Goal: Transaction & Acquisition: Book appointment/travel/reservation

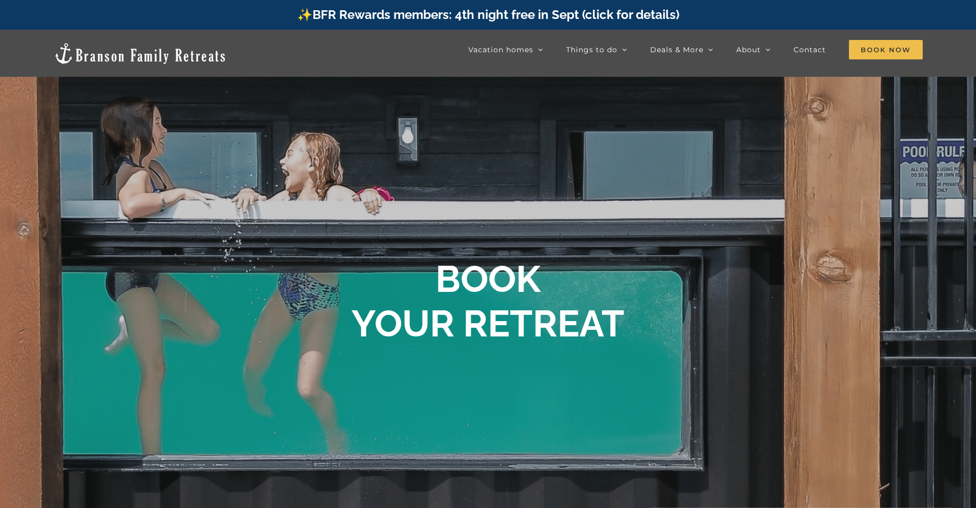
scroll to position [611, 0]
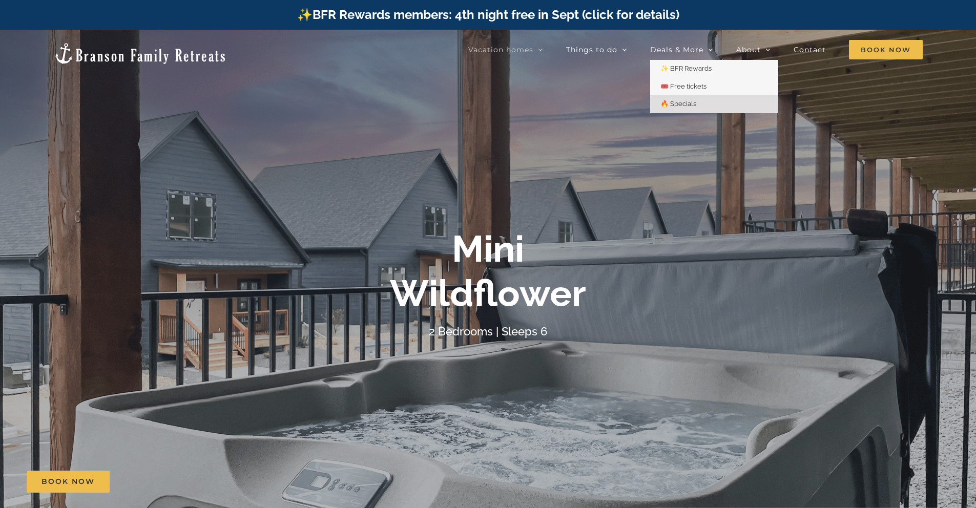
click at [693, 102] on span "🔥 Specials" at bounding box center [679, 104] width 36 height 8
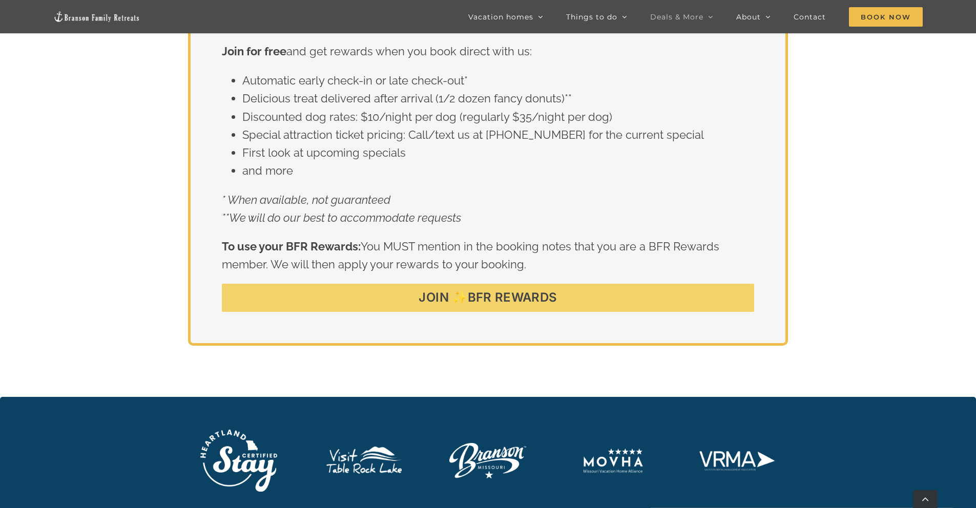
scroll to position [2040, 0]
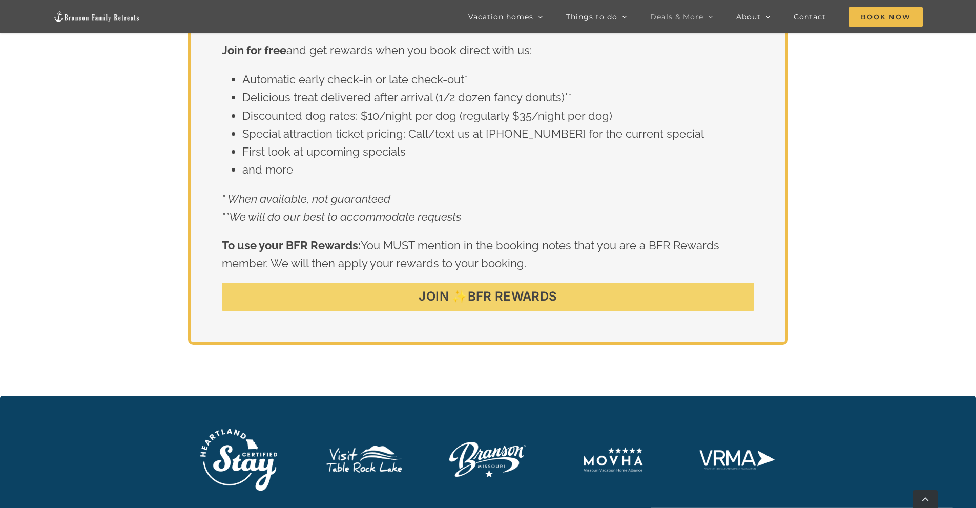
click at [509, 300] on span "JOIN ✨BFR REWARDS" at bounding box center [488, 297] width 138 height 15
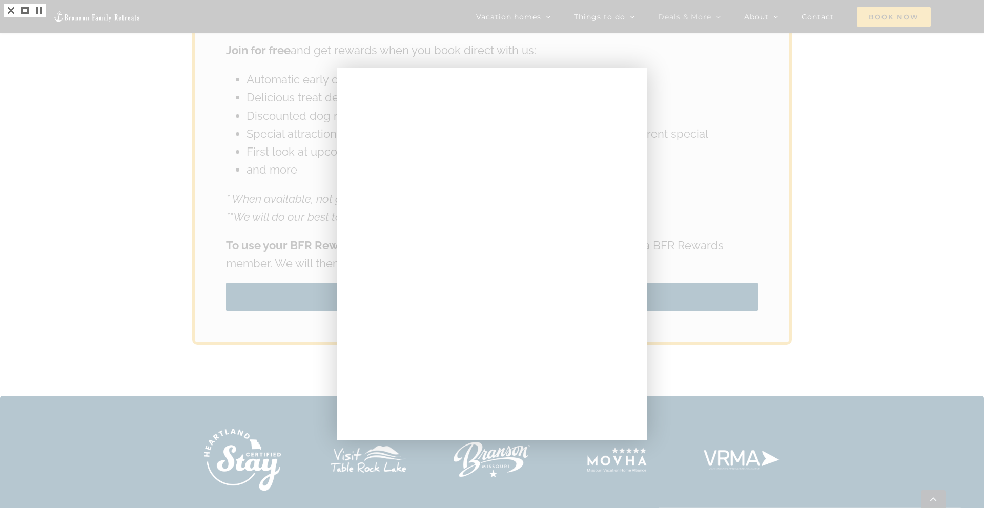
click at [882, 147] on div at bounding box center [492, 254] width 984 height 508
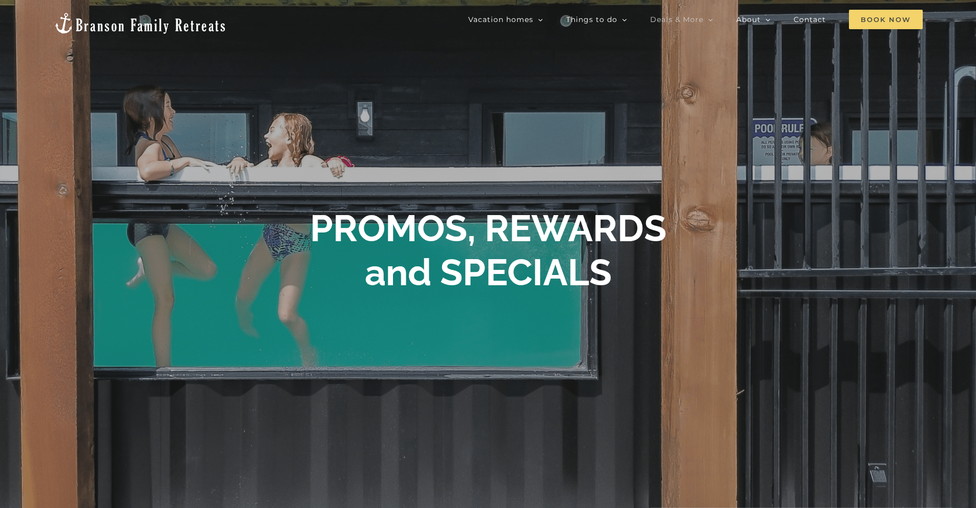
click at [863, 17] on span "Book Now" at bounding box center [886, 19] width 74 height 19
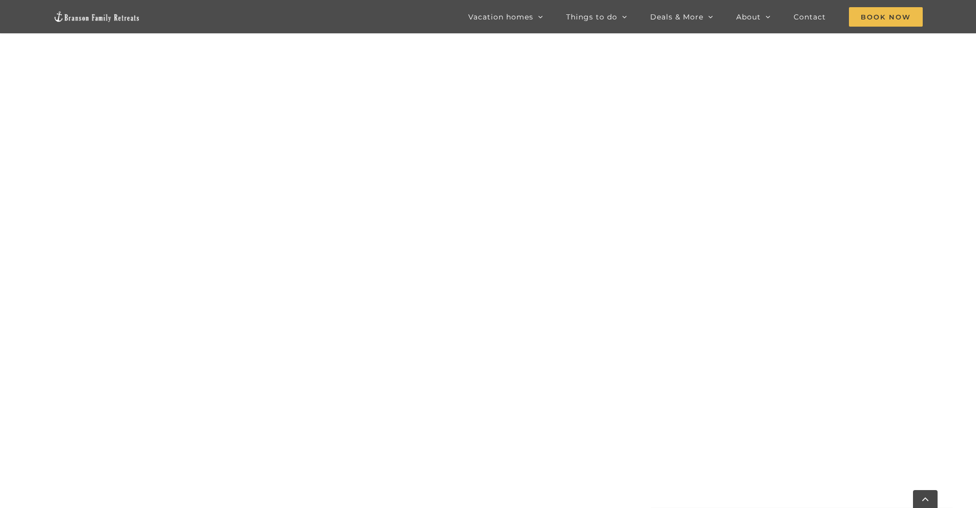
scroll to position [1049, 0]
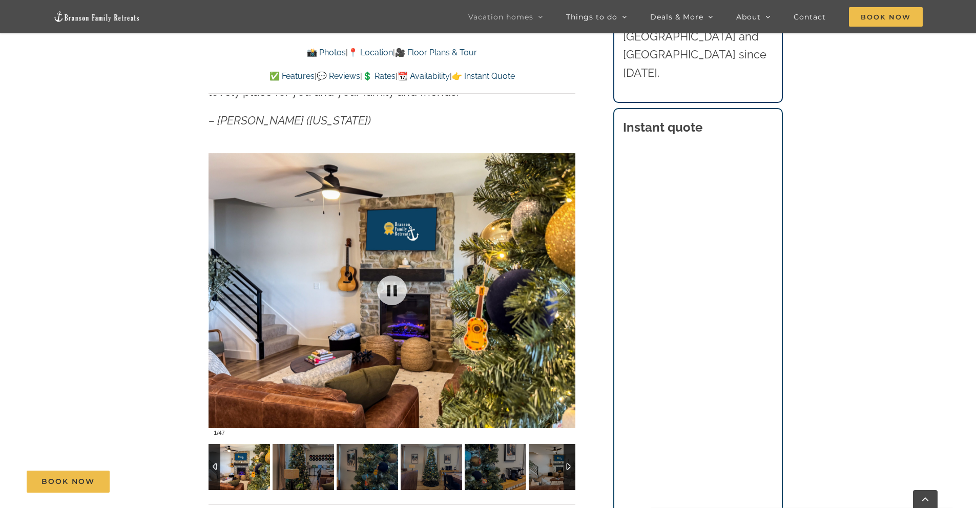
scroll to position [736, 0]
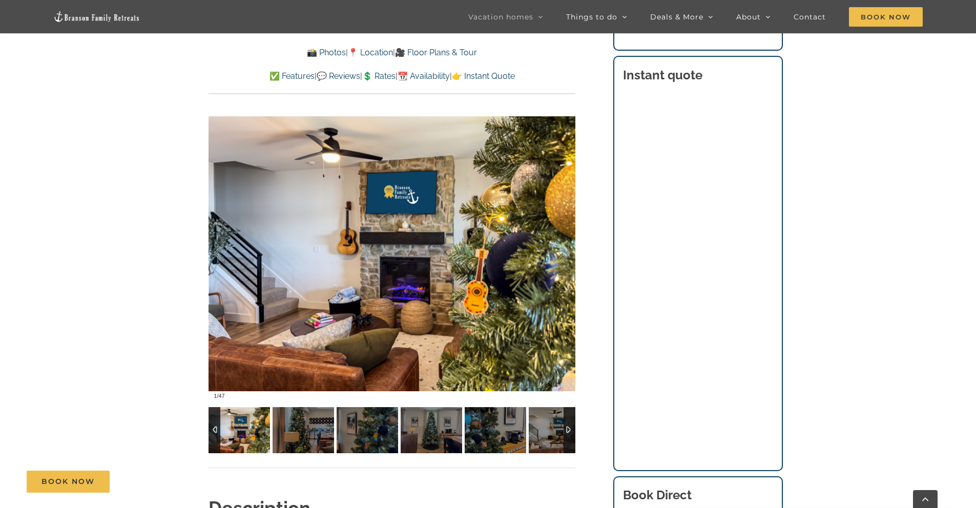
click at [229, 437] on img at bounding box center [239, 430] width 61 height 46
click at [293, 433] on img at bounding box center [303, 430] width 61 height 46
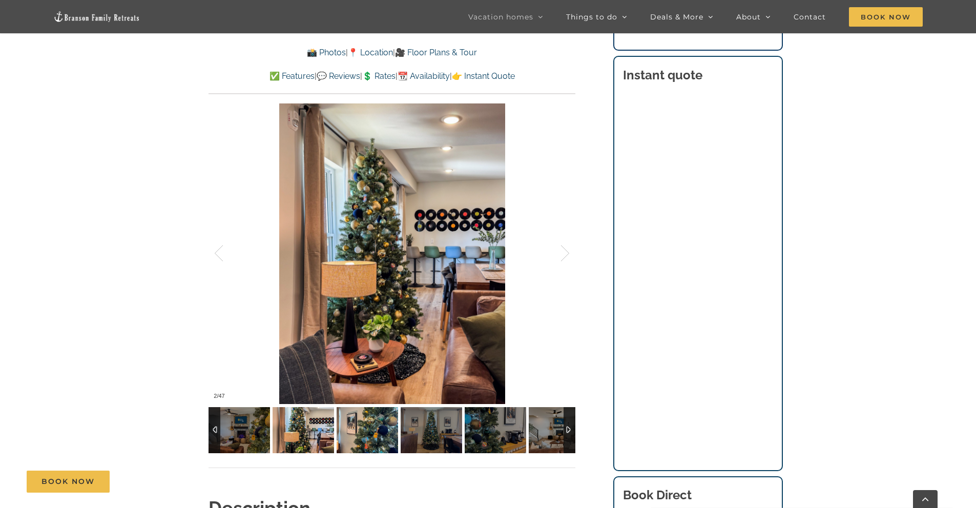
click at [360, 429] on img at bounding box center [367, 430] width 61 height 46
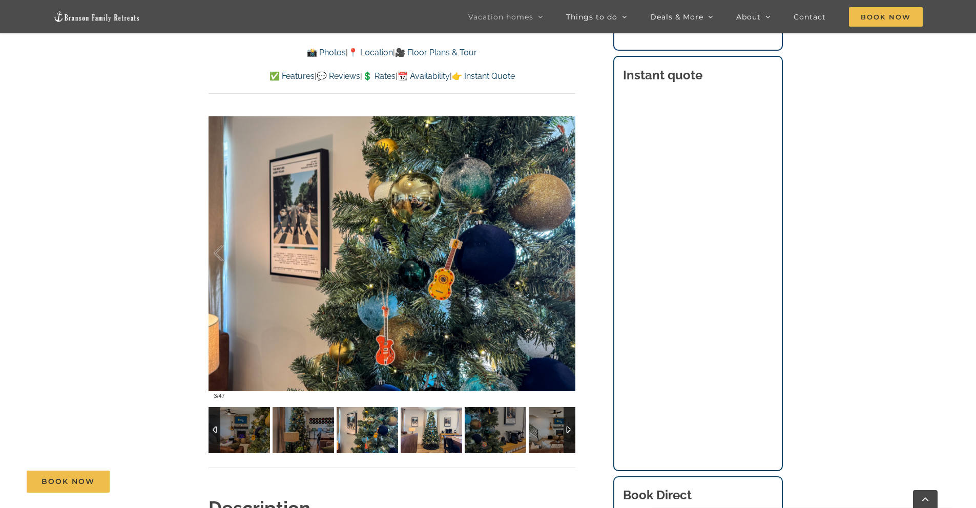
click at [418, 433] on img at bounding box center [431, 430] width 61 height 46
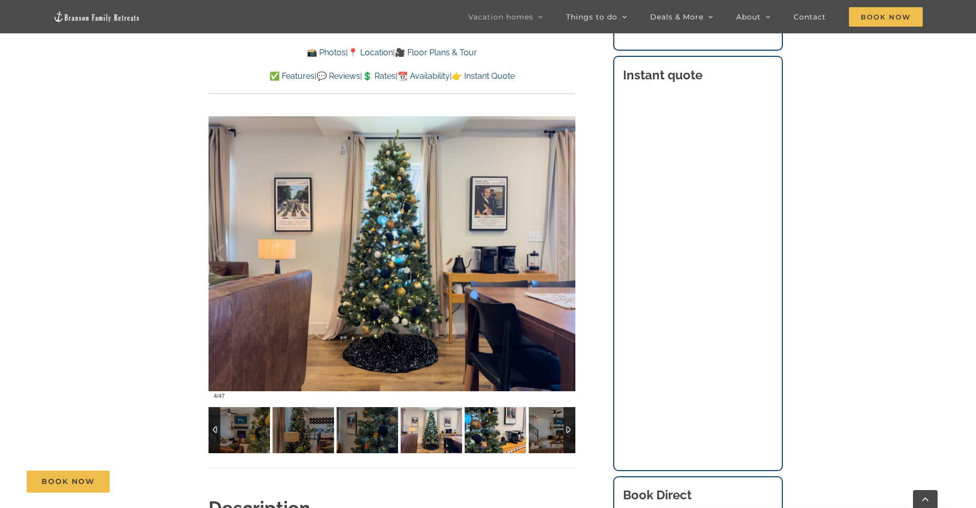
click at [479, 434] on img at bounding box center [495, 430] width 61 height 46
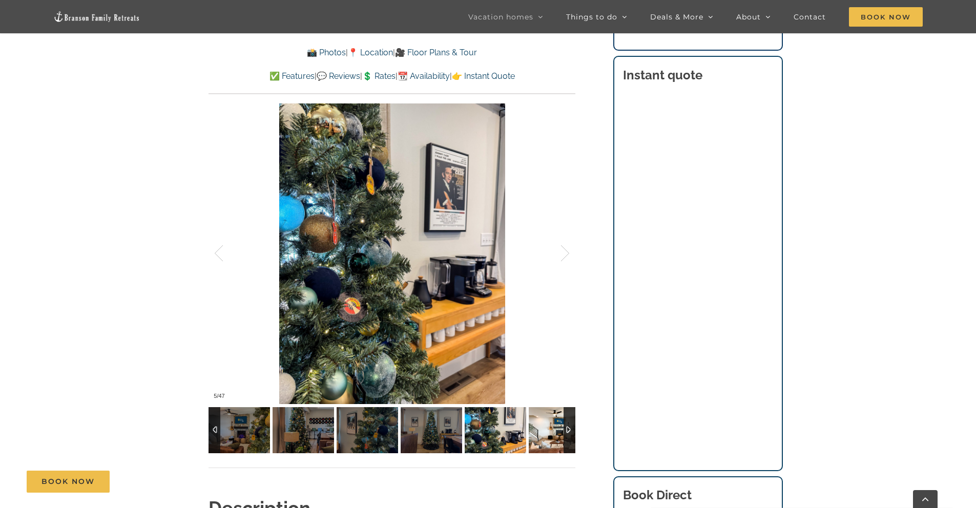
click at [541, 438] on img at bounding box center [559, 430] width 61 height 46
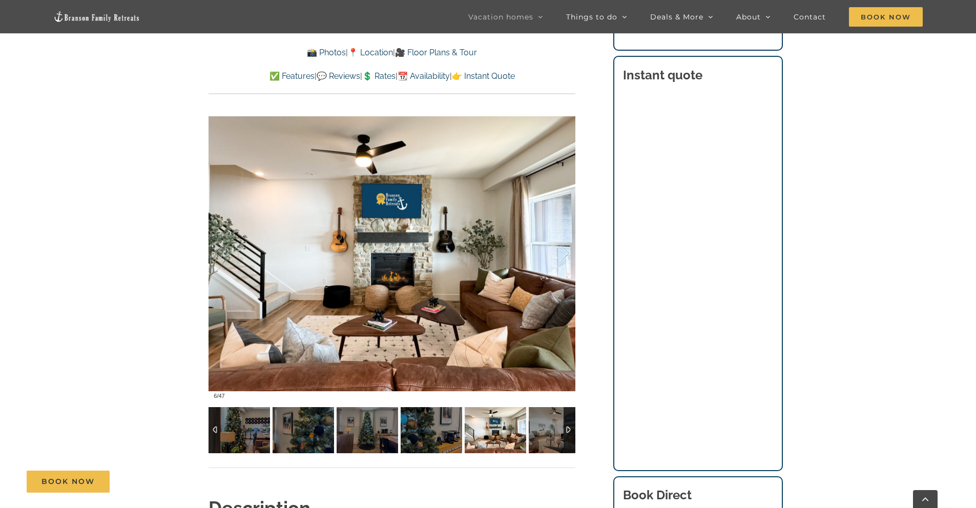
click at [567, 430] on div at bounding box center [570, 430] width 12 height 46
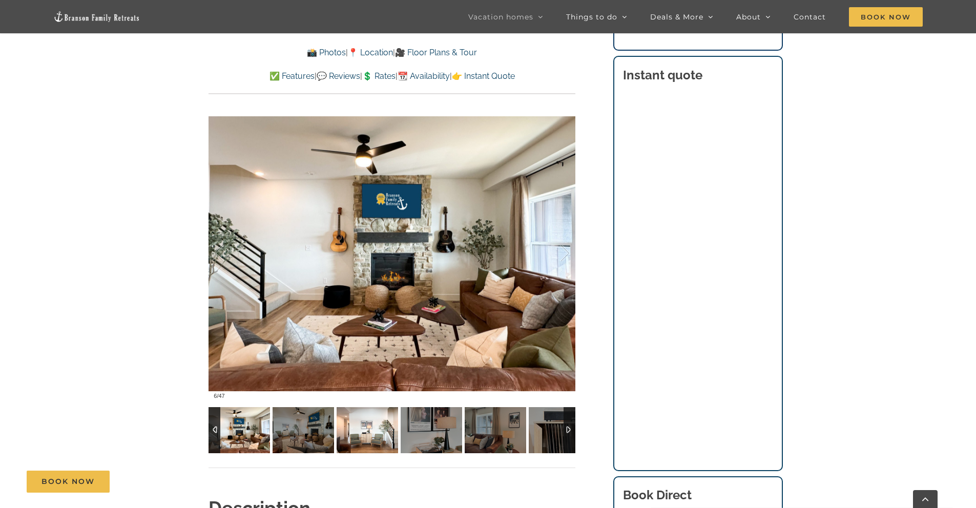
click at [360, 431] on img at bounding box center [367, 430] width 61 height 46
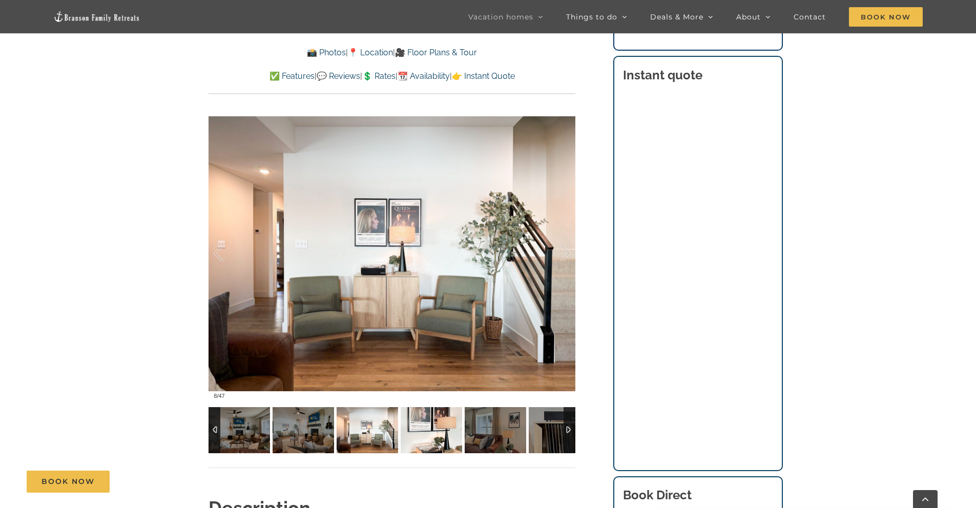
click at [417, 429] on img at bounding box center [431, 430] width 61 height 46
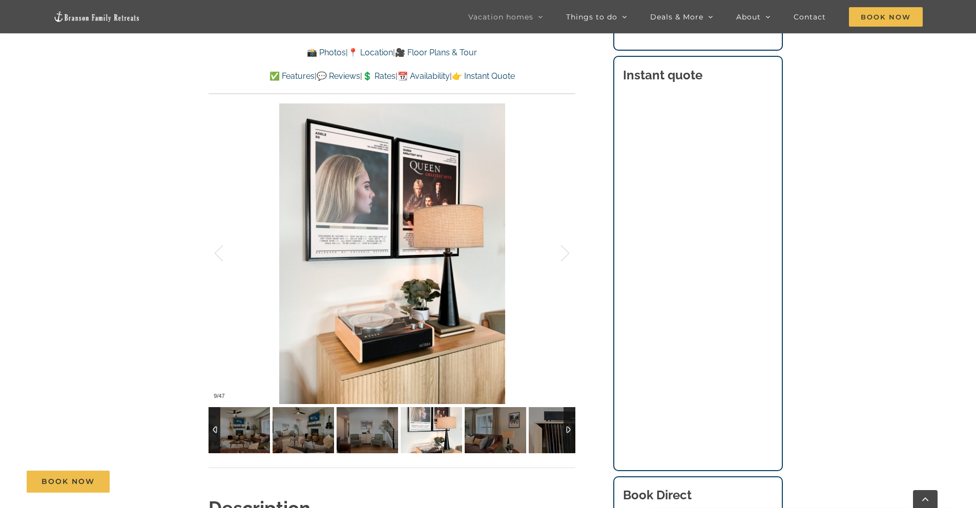
click at [451, 431] on img at bounding box center [431, 430] width 61 height 46
click at [477, 433] on img at bounding box center [495, 430] width 61 height 46
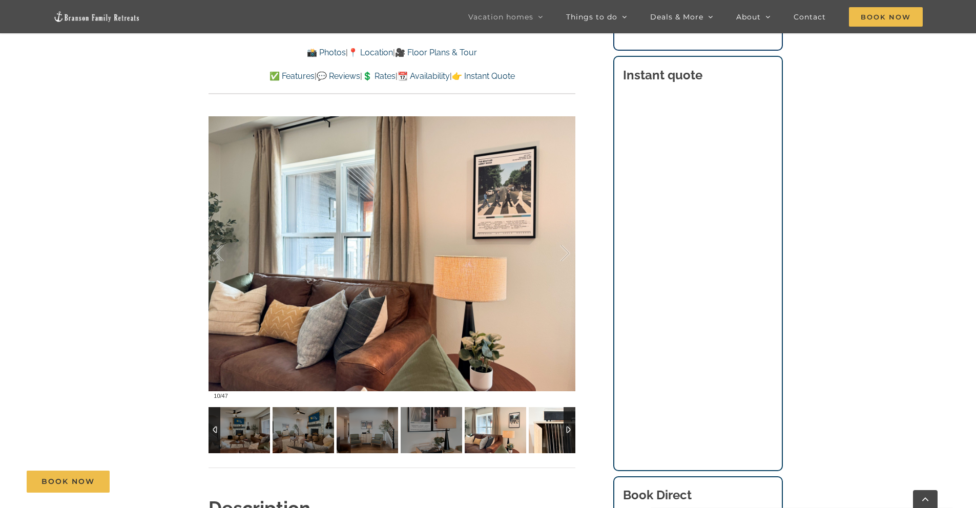
click at [550, 434] on img at bounding box center [559, 430] width 61 height 46
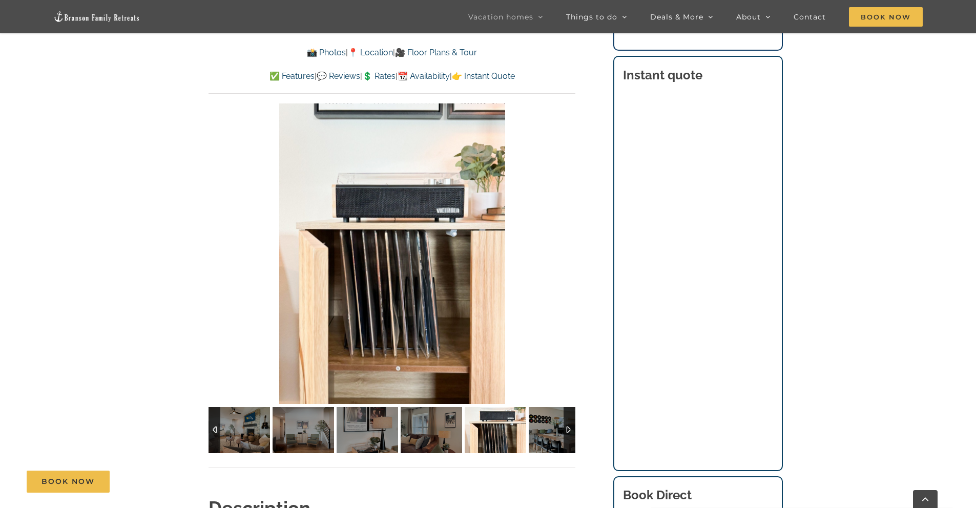
click at [571, 431] on div at bounding box center [570, 430] width 12 height 46
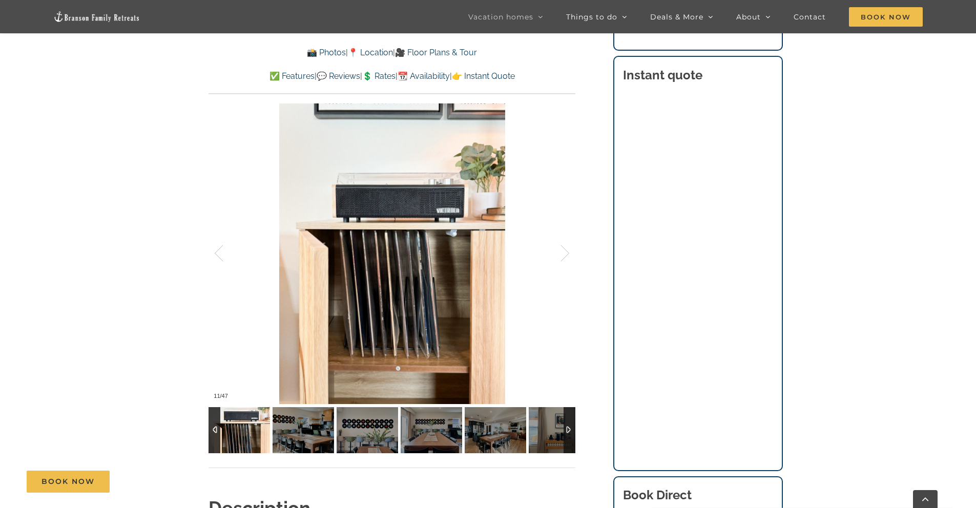
click at [571, 431] on div at bounding box center [570, 430] width 12 height 46
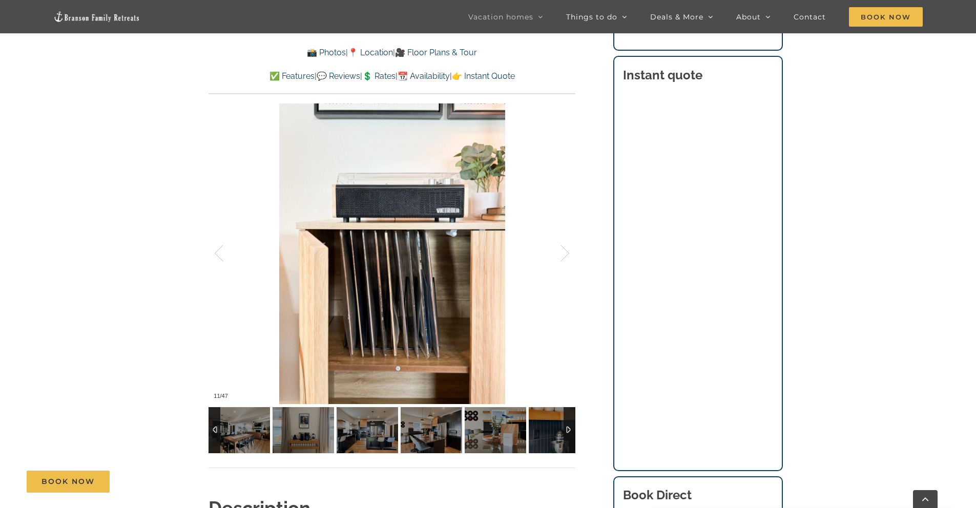
click at [571, 431] on div at bounding box center [570, 430] width 12 height 46
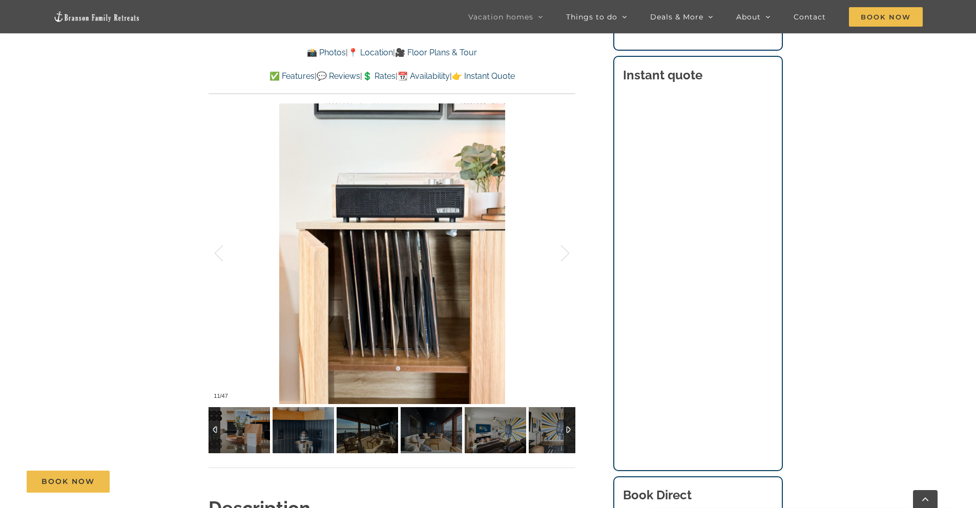
click at [571, 431] on div at bounding box center [570, 430] width 12 height 46
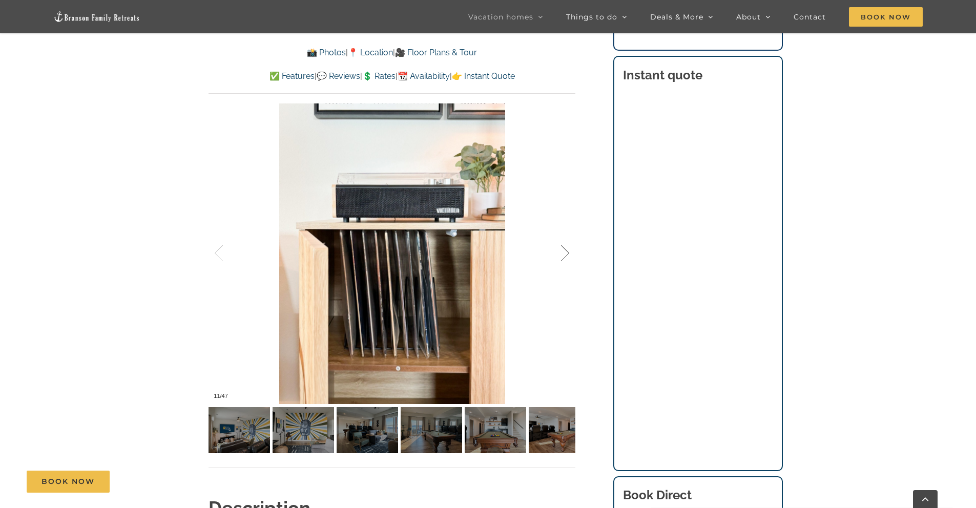
click at [564, 246] on div at bounding box center [555, 254] width 32 height 64
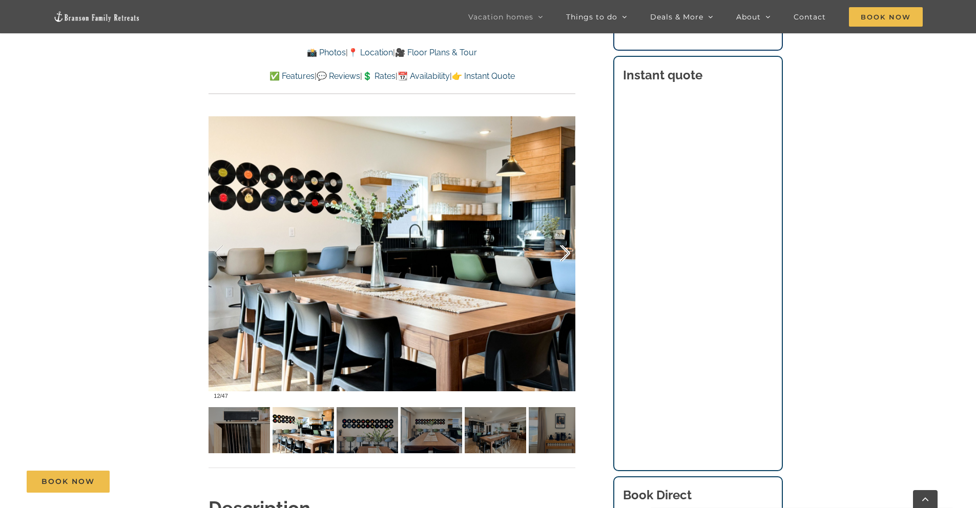
click at [564, 246] on div at bounding box center [555, 254] width 32 height 64
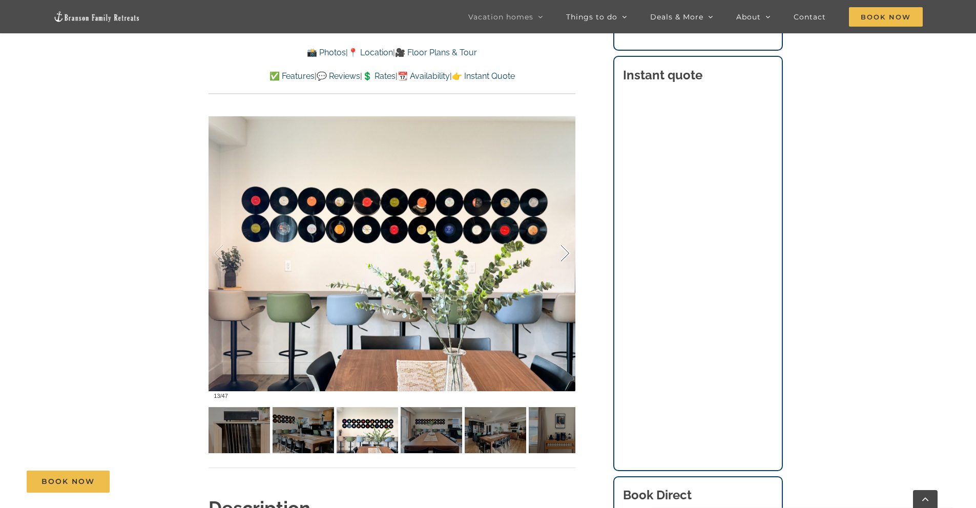
click at [564, 246] on div at bounding box center [555, 254] width 32 height 64
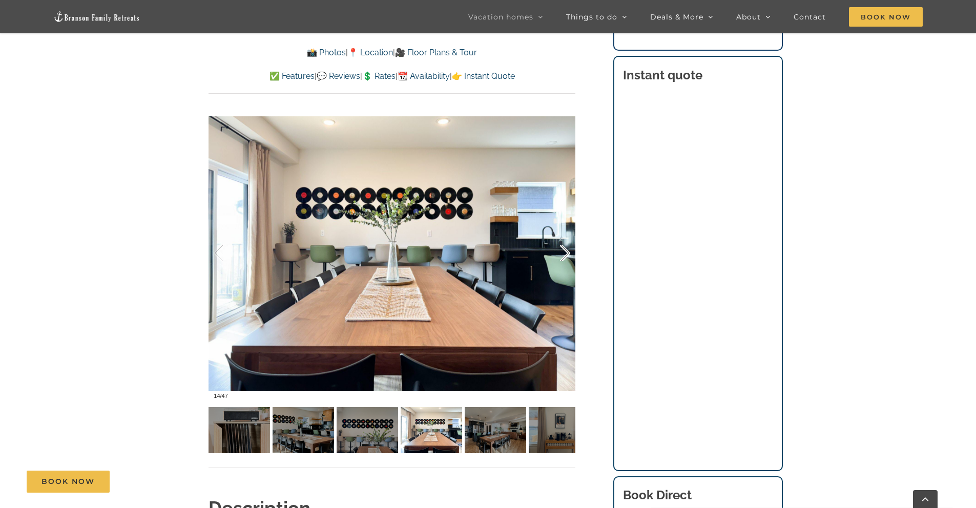
click at [564, 246] on div at bounding box center [555, 254] width 32 height 64
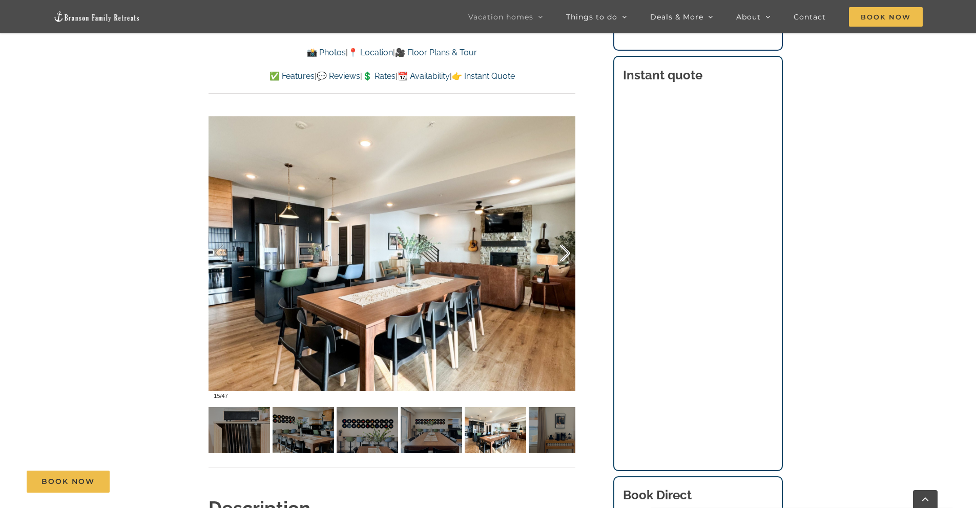
click at [564, 246] on div at bounding box center [555, 254] width 32 height 64
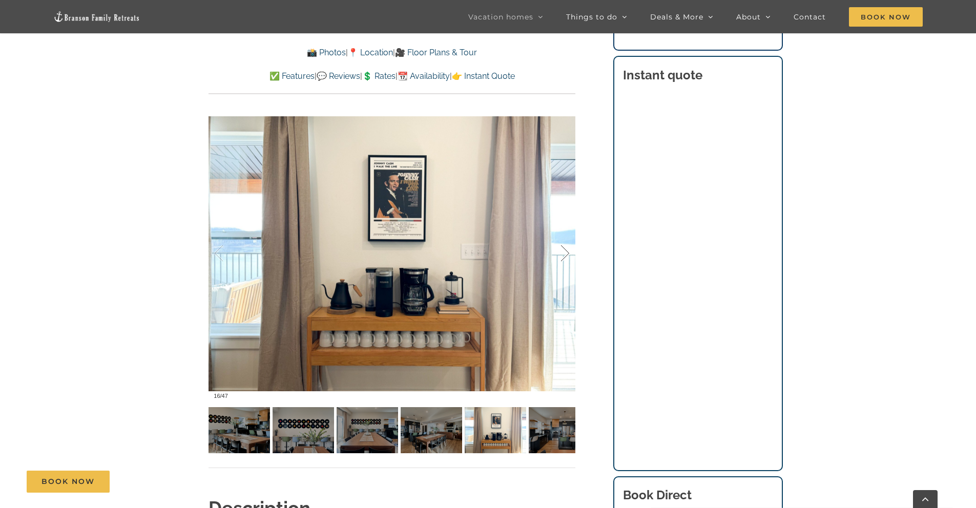
click at [564, 246] on div at bounding box center [555, 254] width 32 height 64
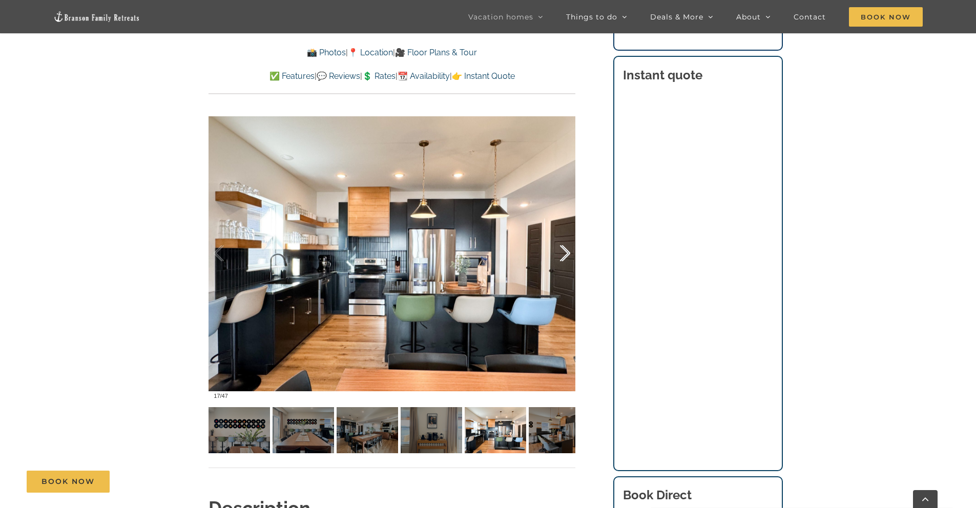
click at [564, 246] on div at bounding box center [555, 254] width 32 height 64
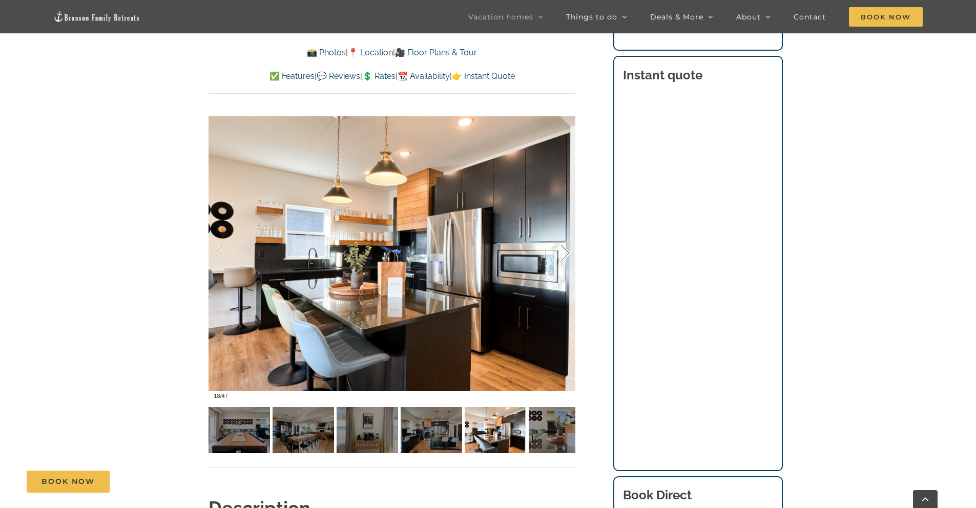
click at [564, 246] on div at bounding box center [555, 254] width 32 height 64
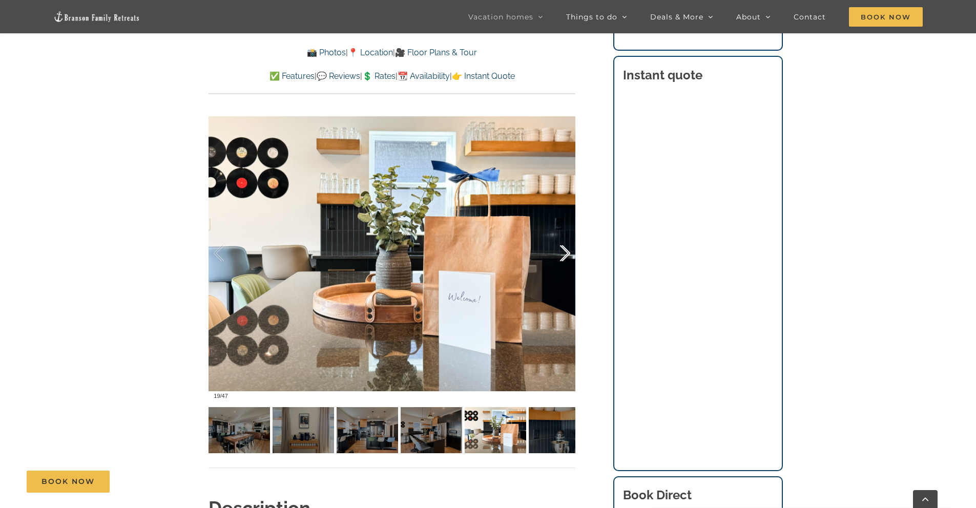
click at [564, 246] on div at bounding box center [555, 254] width 32 height 64
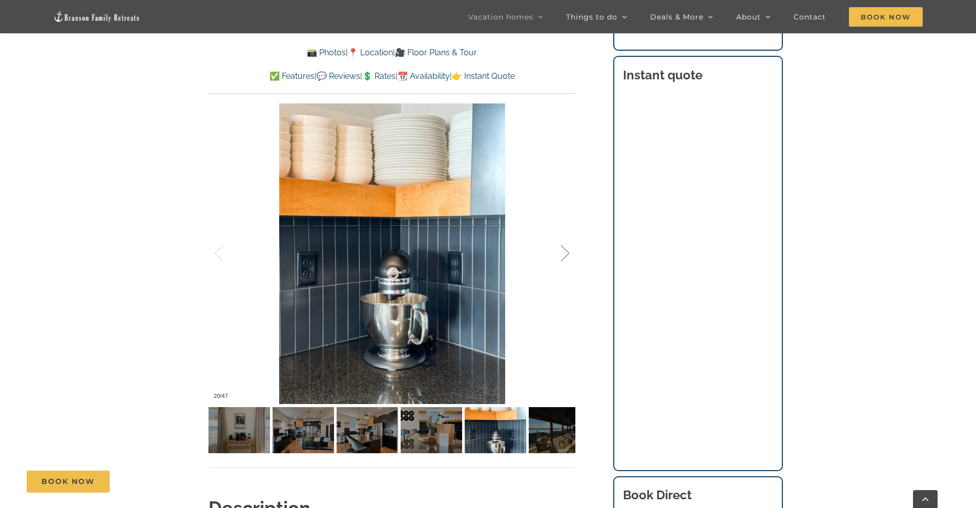
click at [564, 246] on div at bounding box center [555, 254] width 32 height 64
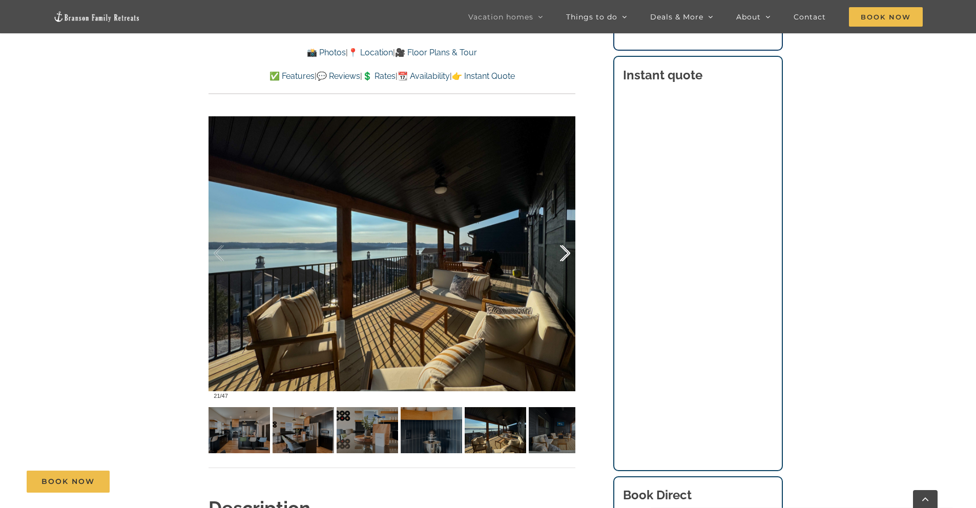
click at [564, 246] on div at bounding box center [555, 254] width 32 height 64
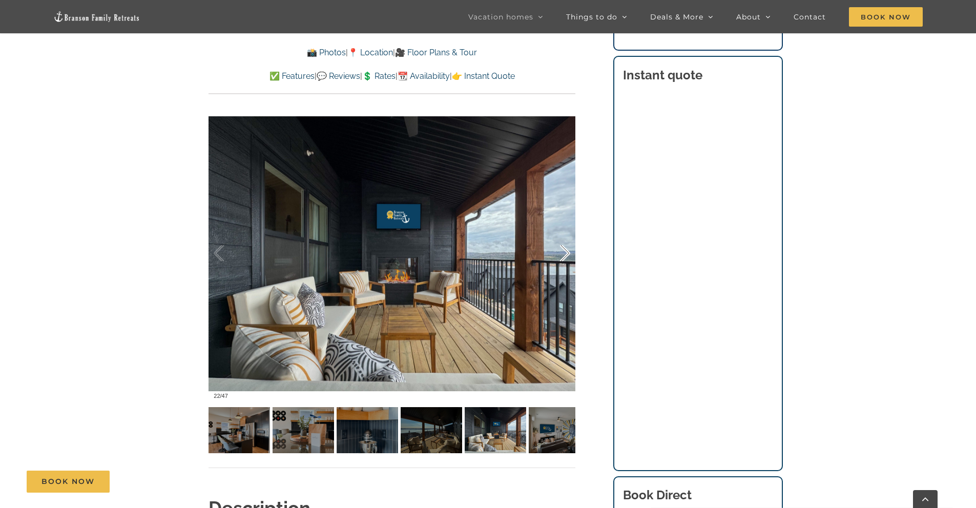
click at [564, 246] on div at bounding box center [555, 254] width 32 height 64
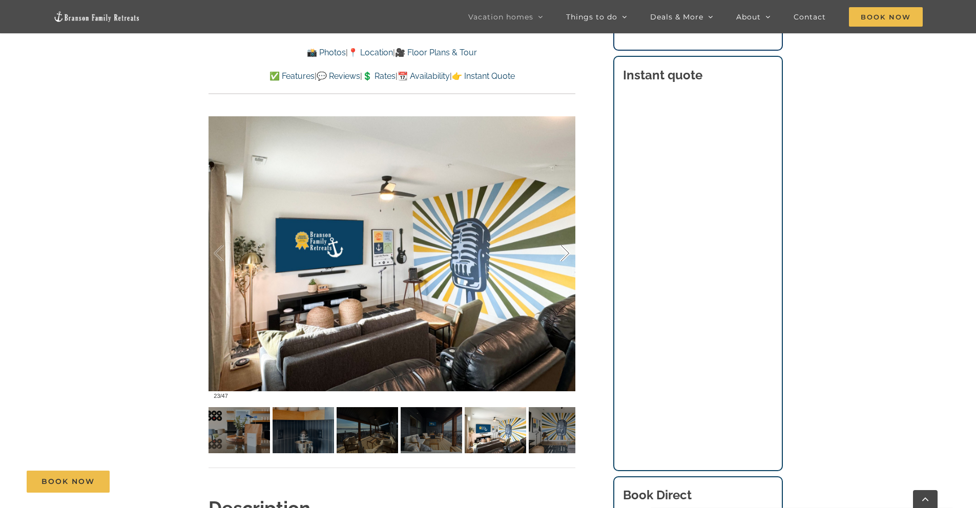
click at [564, 246] on div at bounding box center [555, 254] width 32 height 64
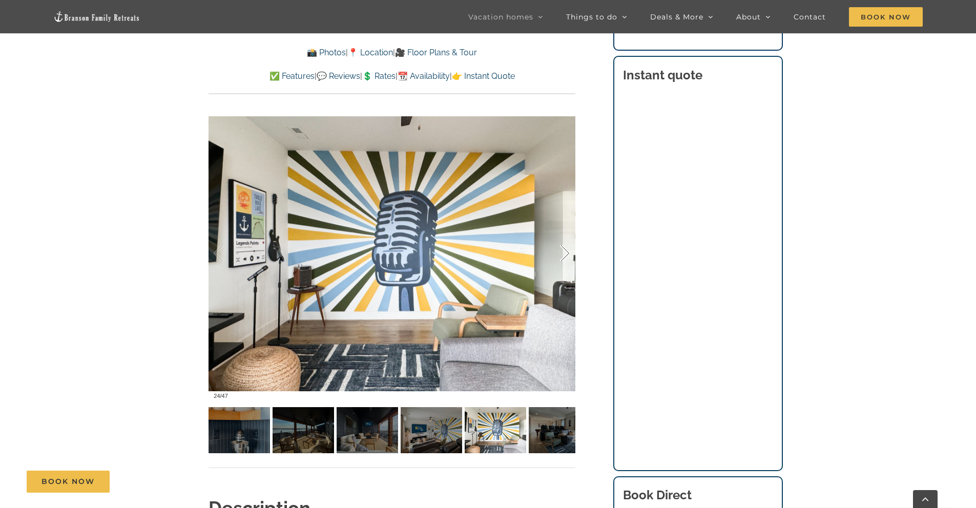
click at [564, 246] on div at bounding box center [555, 254] width 32 height 64
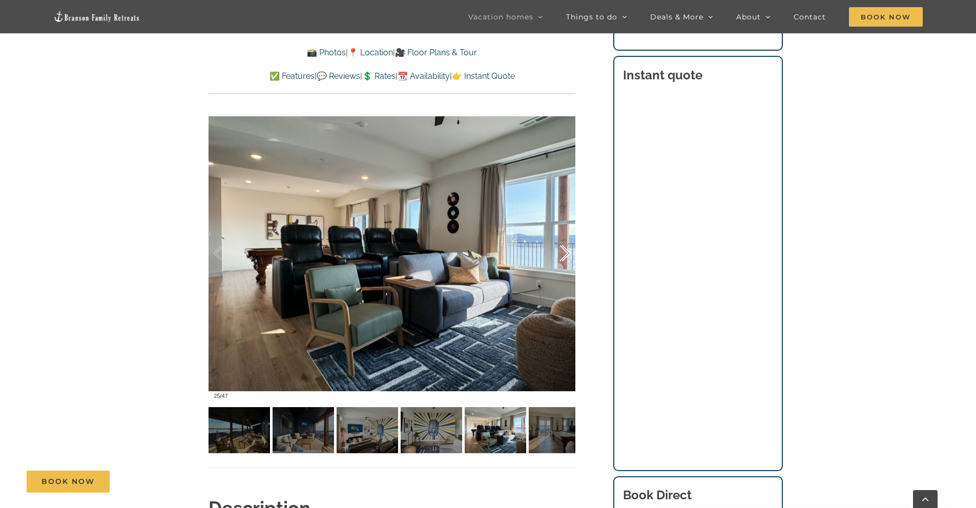
click at [564, 246] on div at bounding box center [555, 254] width 32 height 64
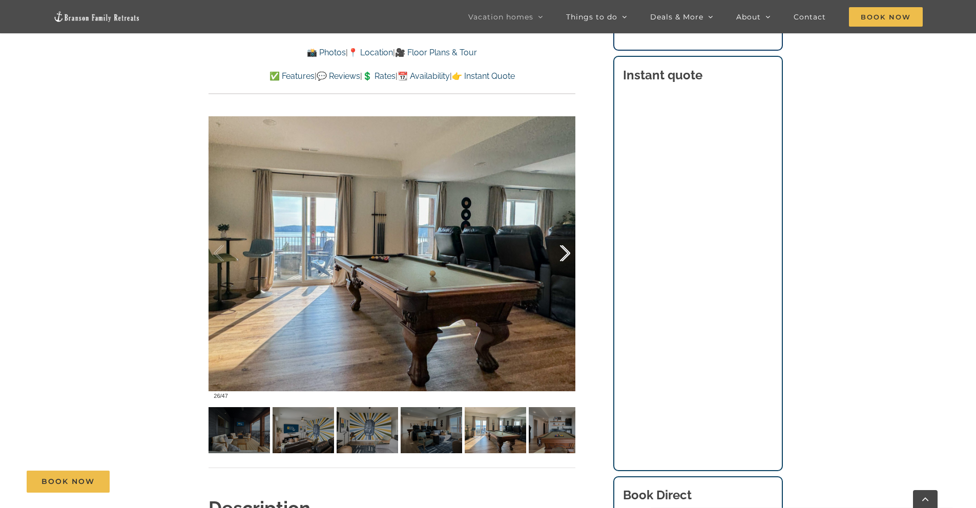
click at [564, 246] on div at bounding box center [555, 254] width 32 height 64
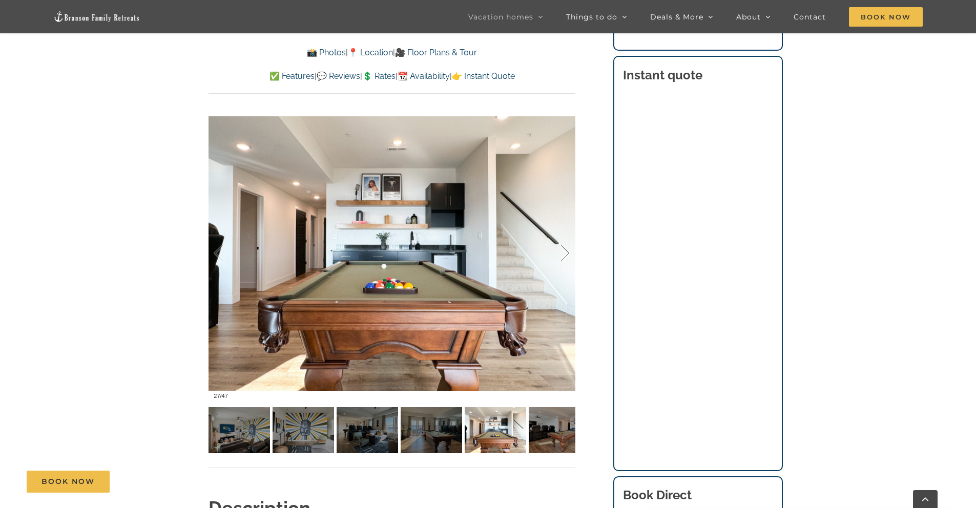
click at [564, 246] on div at bounding box center [555, 254] width 32 height 64
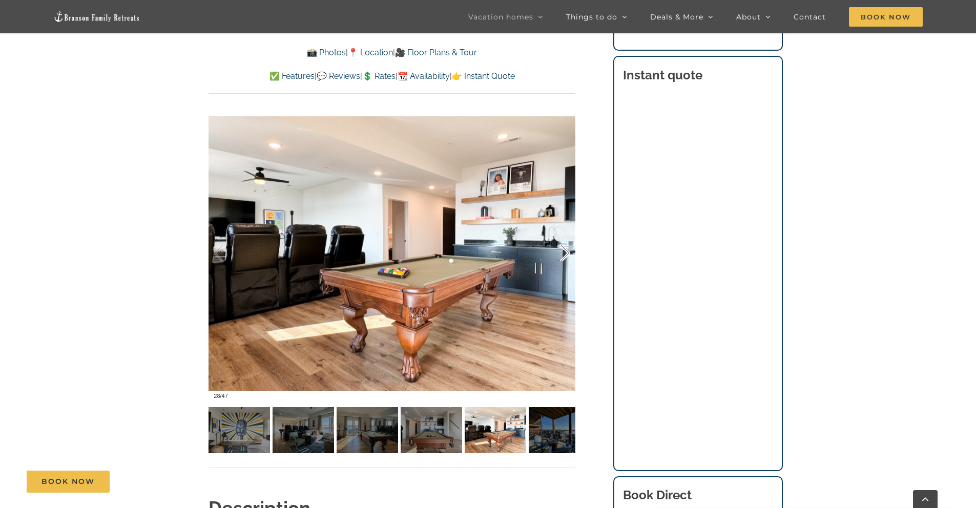
click at [564, 246] on div at bounding box center [555, 254] width 32 height 64
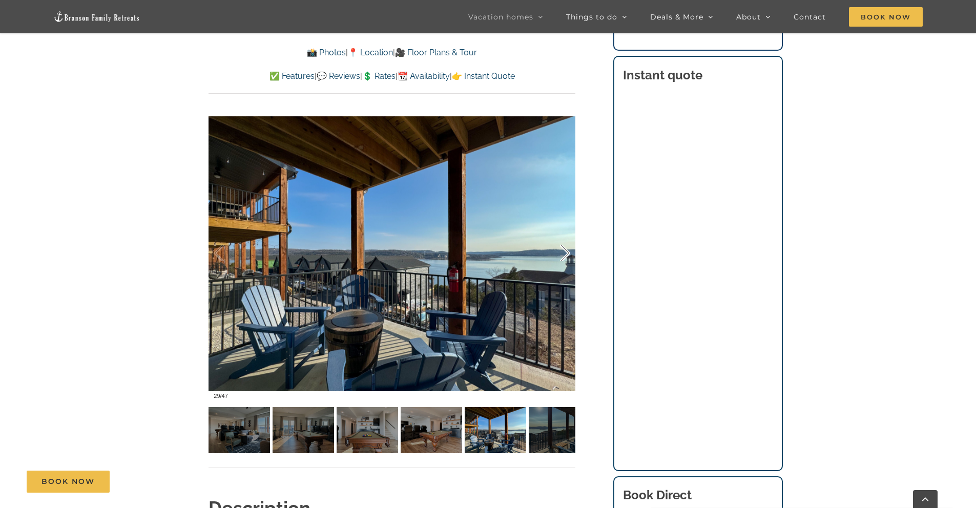
click at [564, 246] on div at bounding box center [555, 254] width 32 height 64
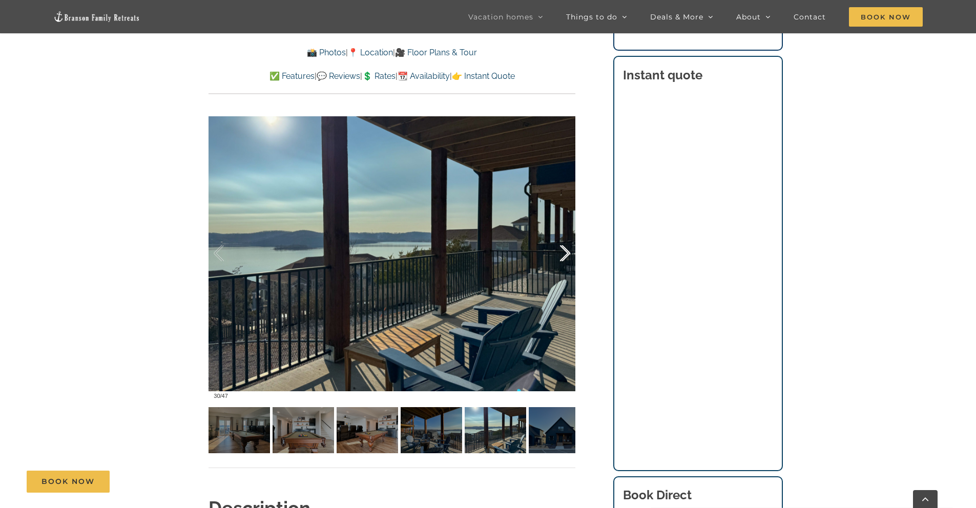
click at [564, 246] on div at bounding box center [555, 254] width 32 height 64
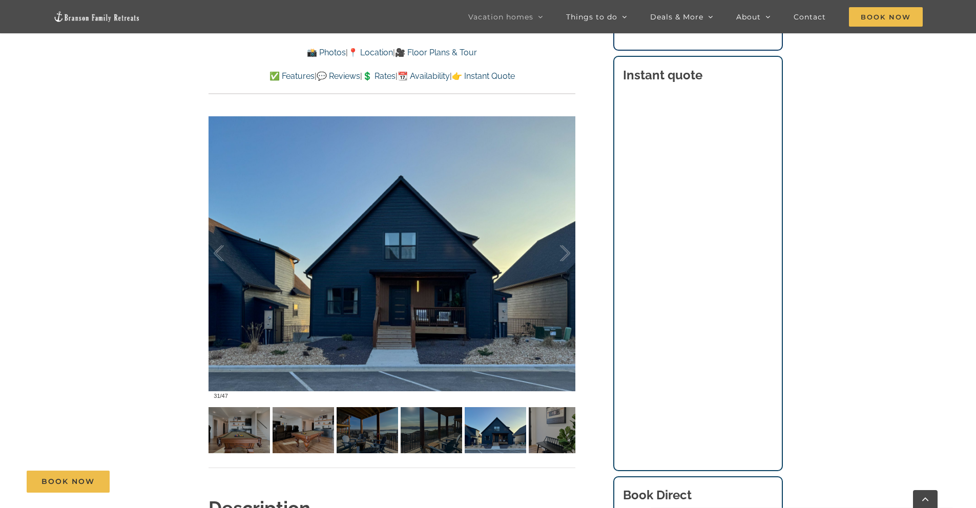
click at [448, 50] on link "🎥 Floor Plans & Tour" at bounding box center [436, 53] width 82 height 10
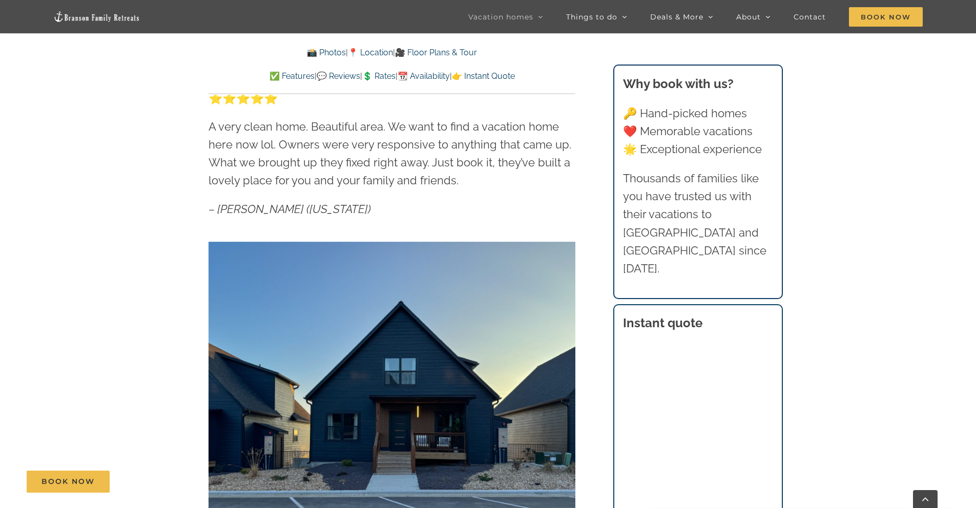
scroll to position [602, 0]
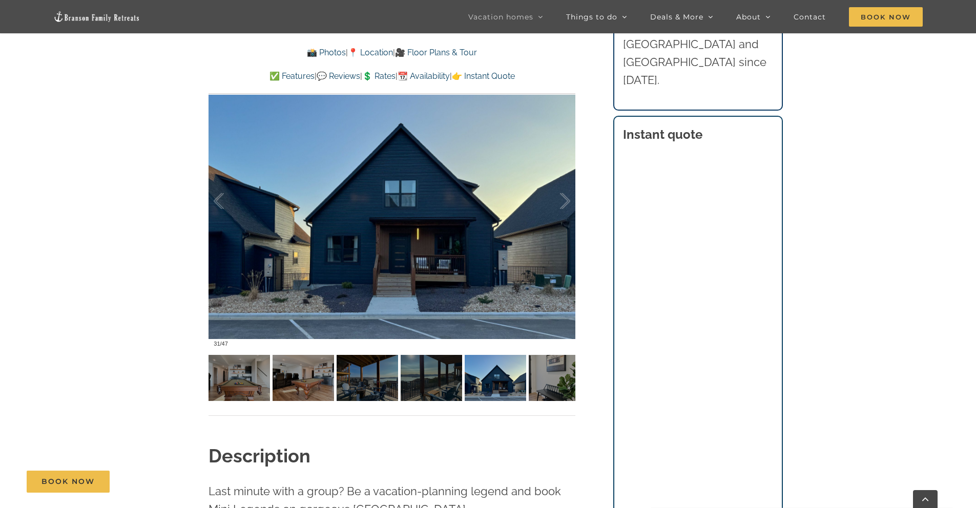
scroll to position [790, 0]
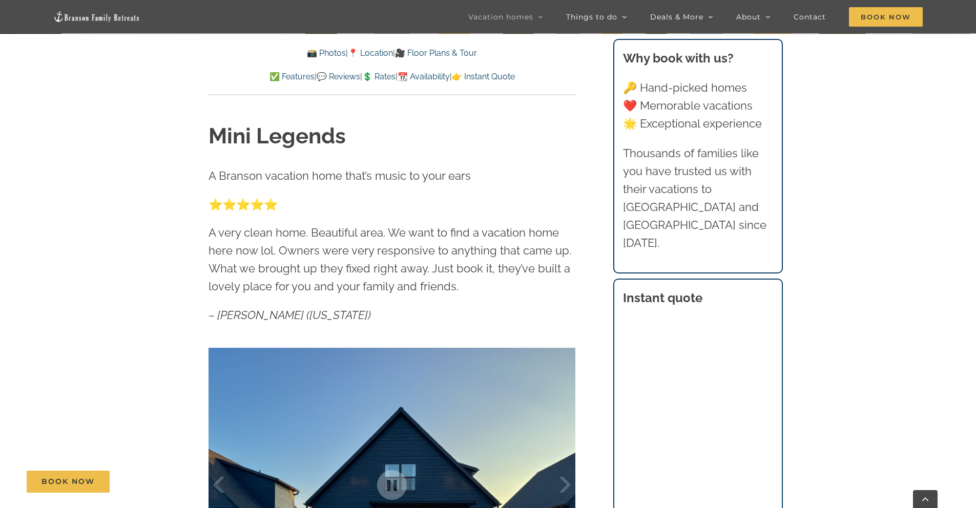
scroll to position [0, 0]
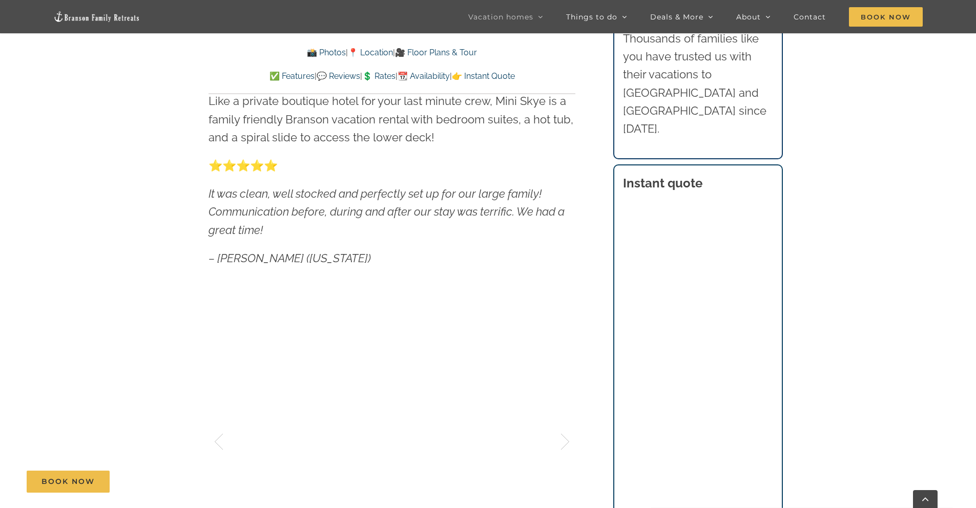
scroll to position [630, 0]
